Goal: Register for event/course

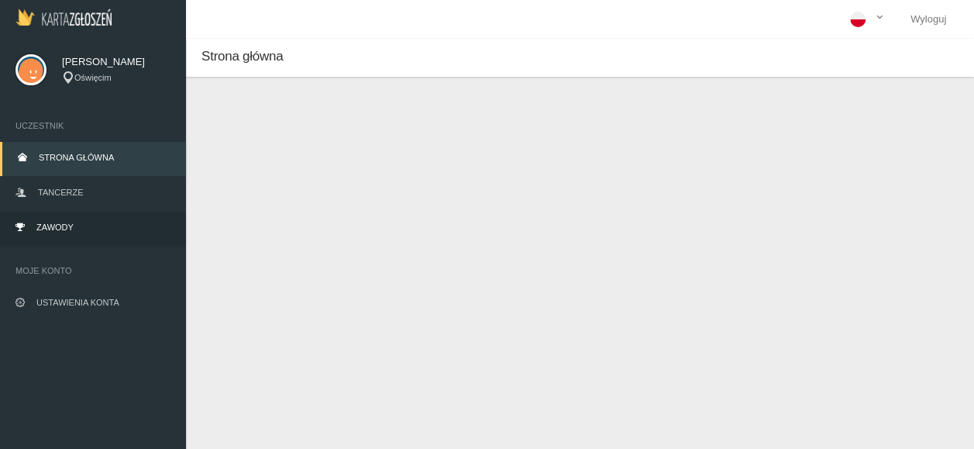
click at [60, 220] on link "Zawody" at bounding box center [93, 229] width 186 height 34
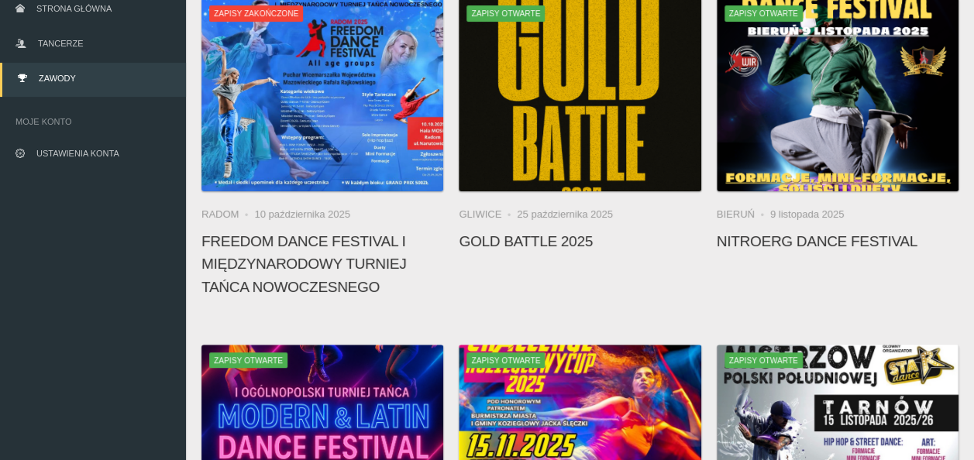
scroll to position [78, 0]
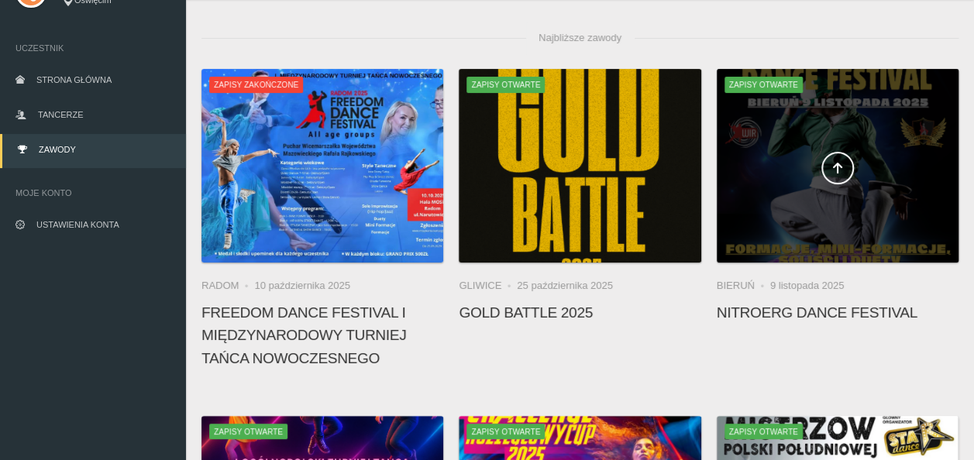
click at [795, 173] on span at bounding box center [838, 168] width 242 height 33
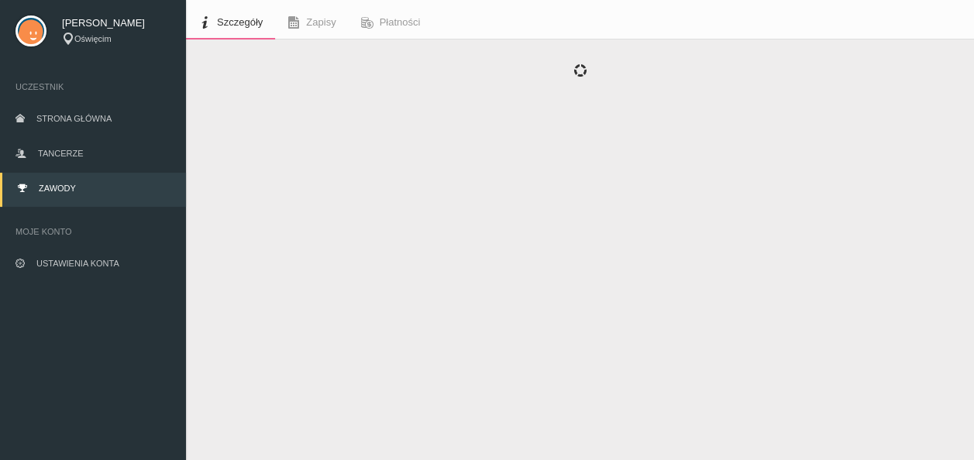
scroll to position [70, 0]
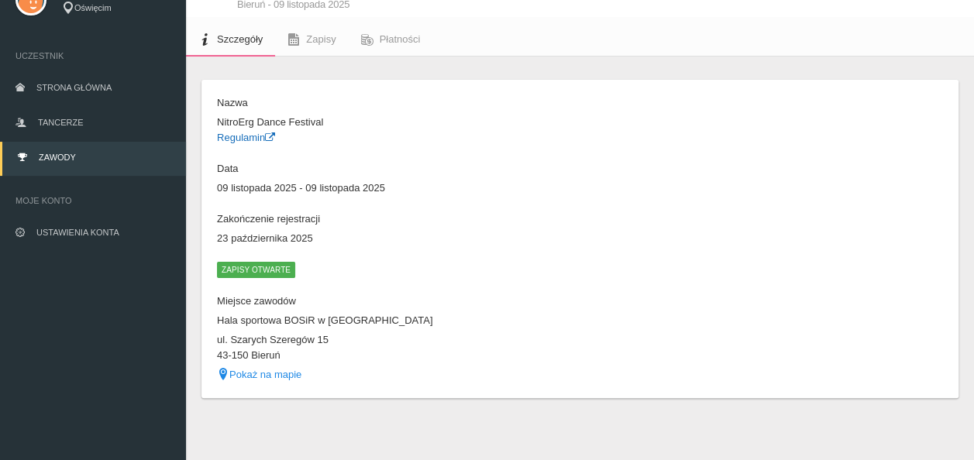
click at [236, 133] on link "Regulamin" at bounding box center [246, 138] width 58 height 12
click at [236, 264] on span "Zapisy otwarte" at bounding box center [256, 270] width 78 height 16
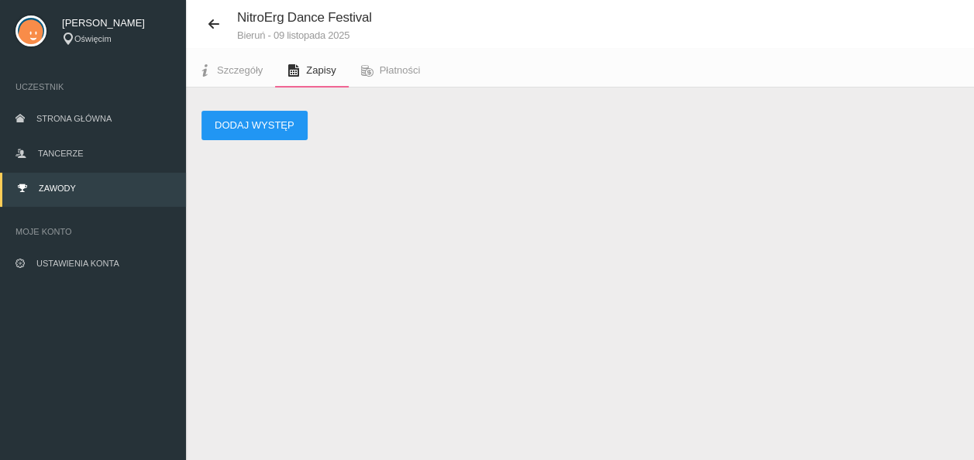
scroll to position [39, 0]
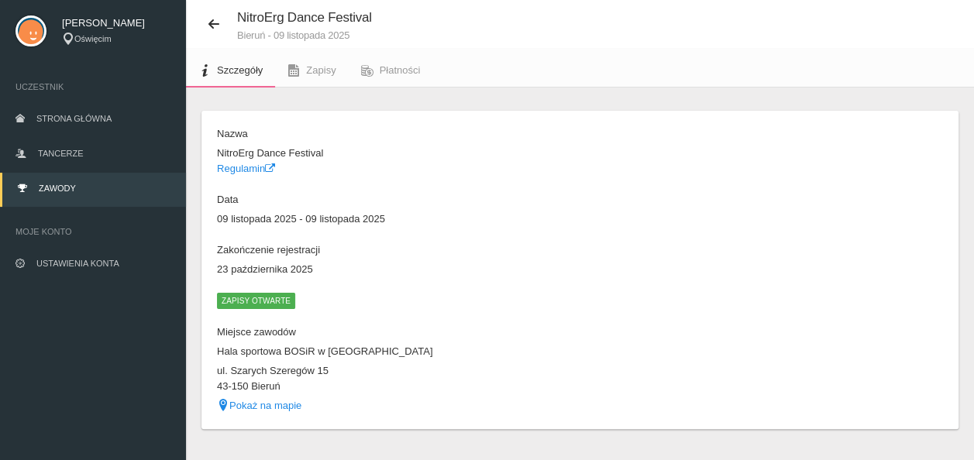
scroll to position [70, 0]
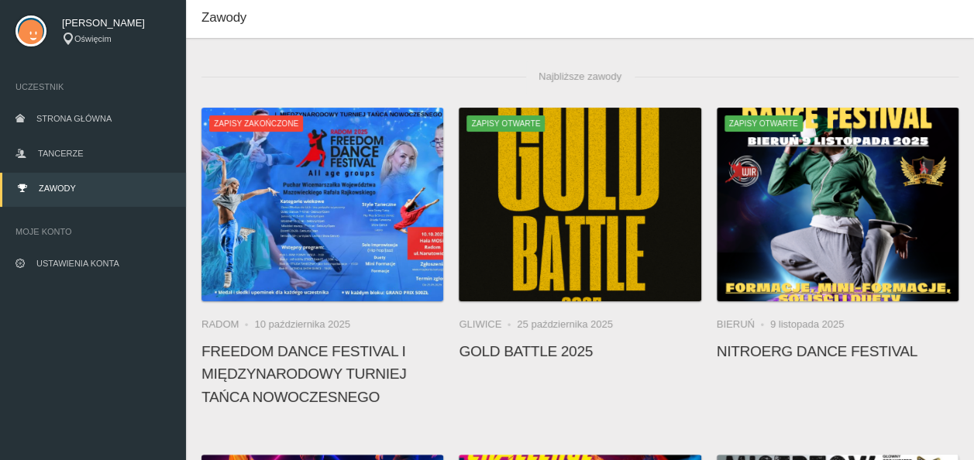
scroll to position [70, 0]
